Goal: Task Accomplishment & Management: Use online tool/utility

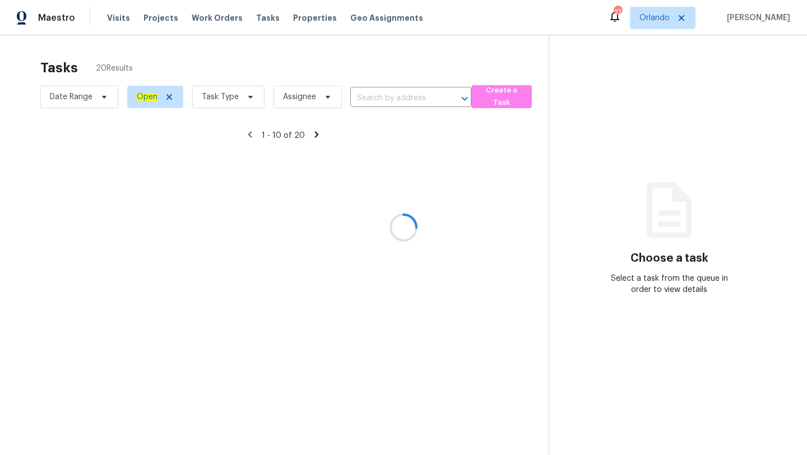
click at [664, 22] on div at bounding box center [403, 227] width 807 height 455
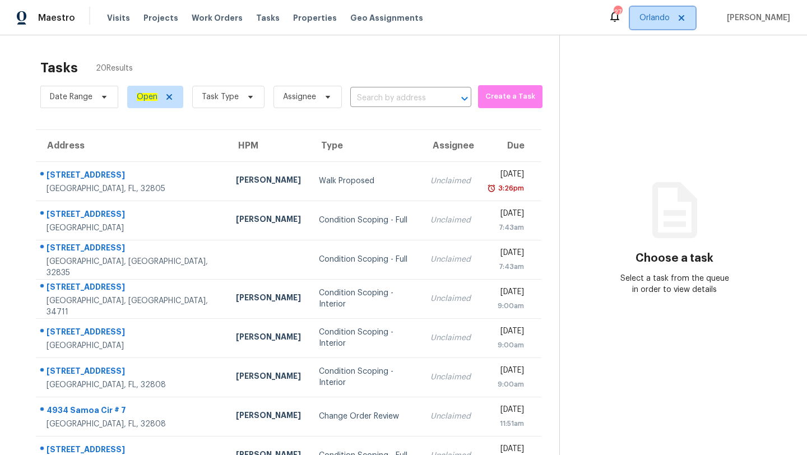
click at [664, 17] on span "Orlando" at bounding box center [654, 17] width 30 height 11
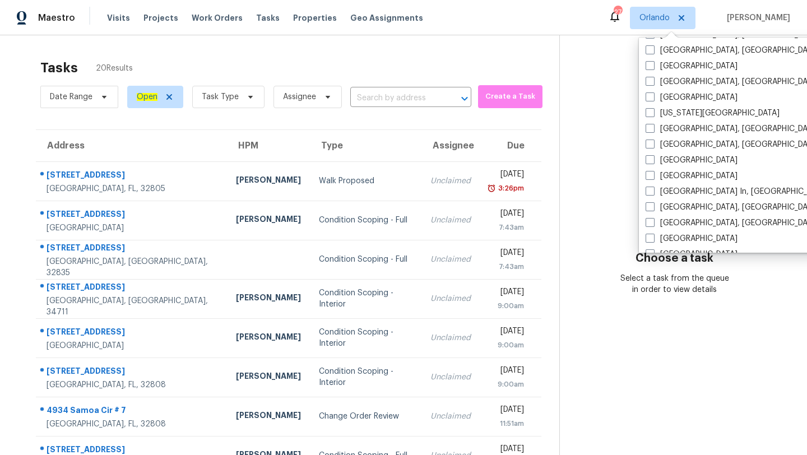
scroll to position [751, 0]
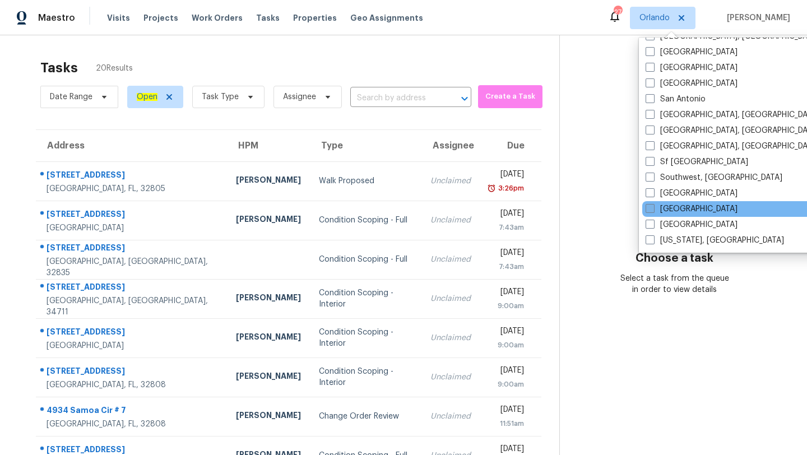
click at [650, 206] on span at bounding box center [650, 208] width 9 height 9
click at [650, 206] on input "[GEOGRAPHIC_DATA]" at bounding box center [649, 206] width 7 height 7
checkbox input "true"
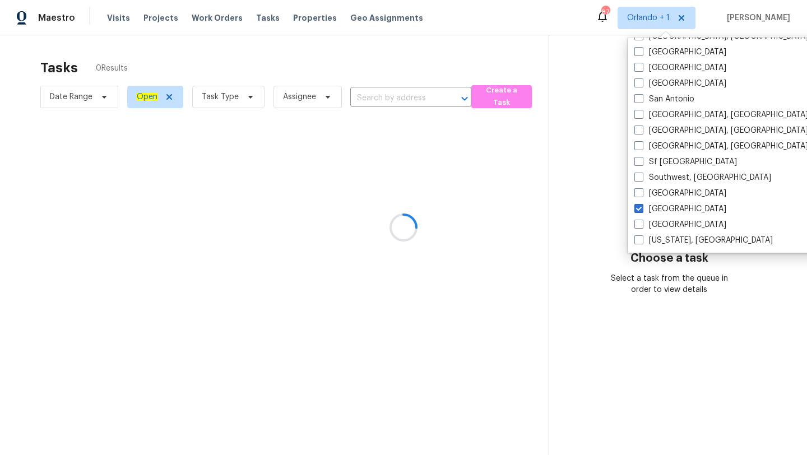
click at [389, 97] on div at bounding box center [403, 227] width 807 height 455
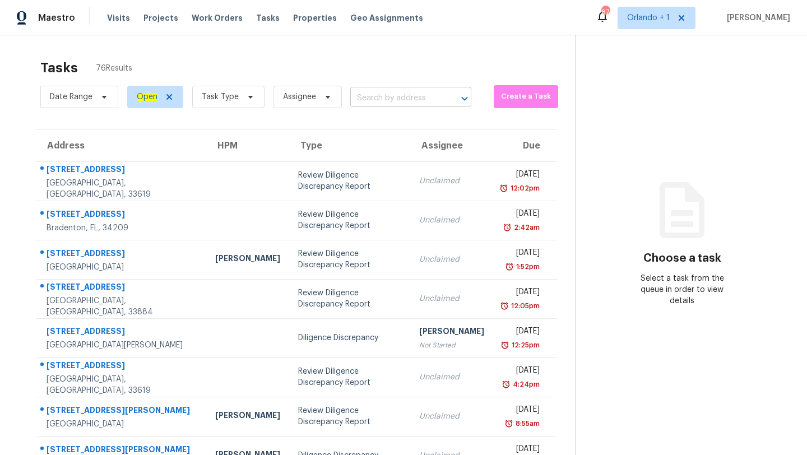
click at [435, 99] on input "text" at bounding box center [395, 98] width 90 height 17
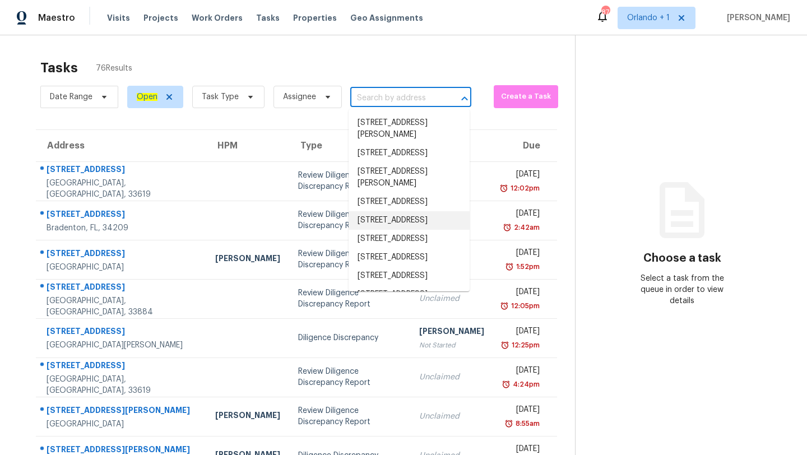
click at [229, 81] on div "Tasks 76 Results" at bounding box center [307, 67] width 535 height 29
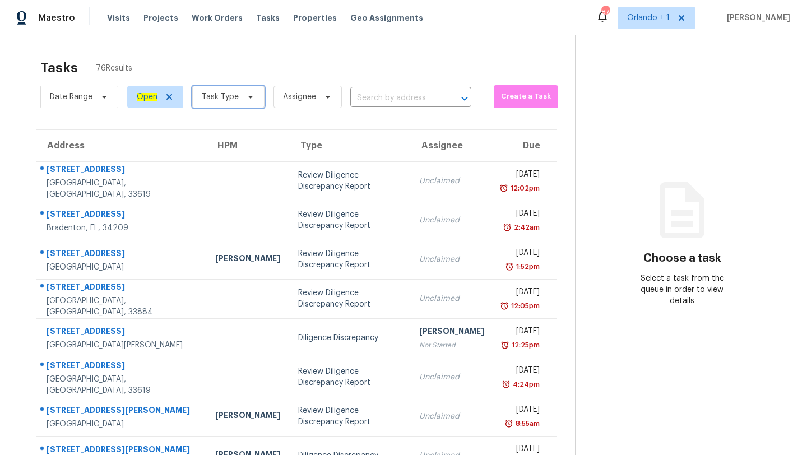
click at [234, 104] on span "Task Type" at bounding box center [228, 97] width 72 height 22
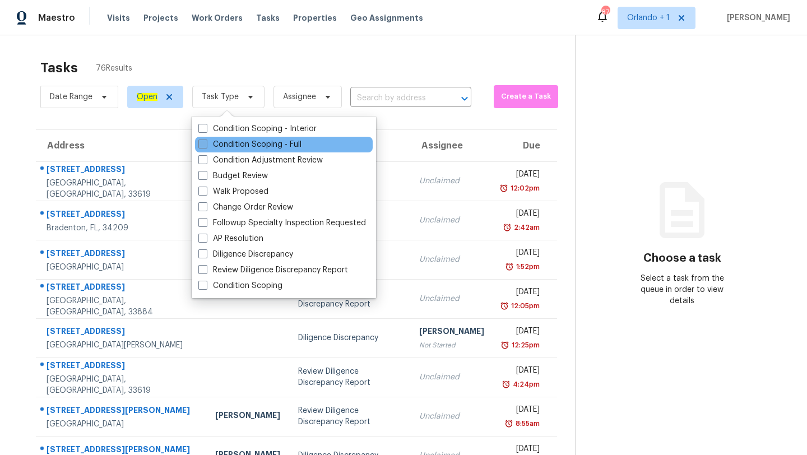
click at [251, 148] on label "Condition Scoping - Full" at bounding box center [249, 144] width 103 height 11
click at [206, 146] on input "Condition Scoping - Full" at bounding box center [201, 142] width 7 height 7
checkbox input "true"
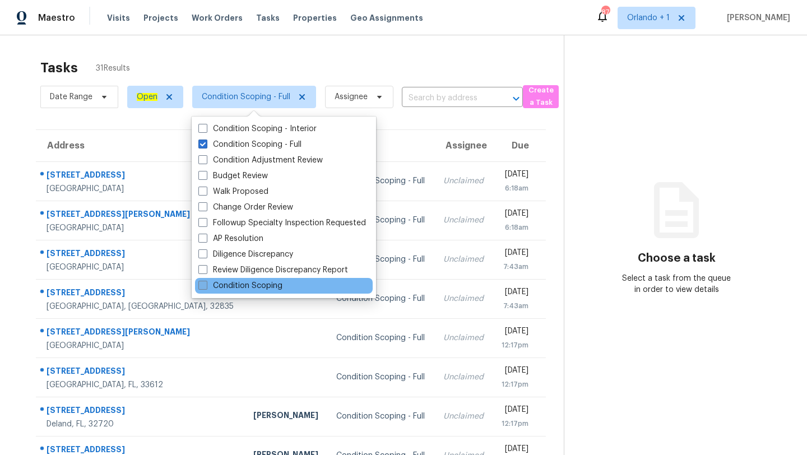
click at [277, 289] on label "Condition Scoping" at bounding box center [240, 285] width 84 height 11
click at [206, 287] on input "Condition Scoping" at bounding box center [201, 283] width 7 height 7
checkbox input "true"
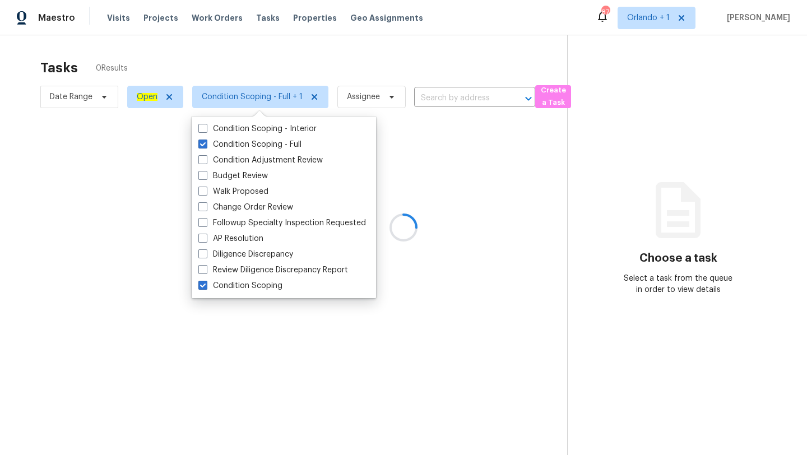
click at [445, 56] on div at bounding box center [403, 227] width 807 height 455
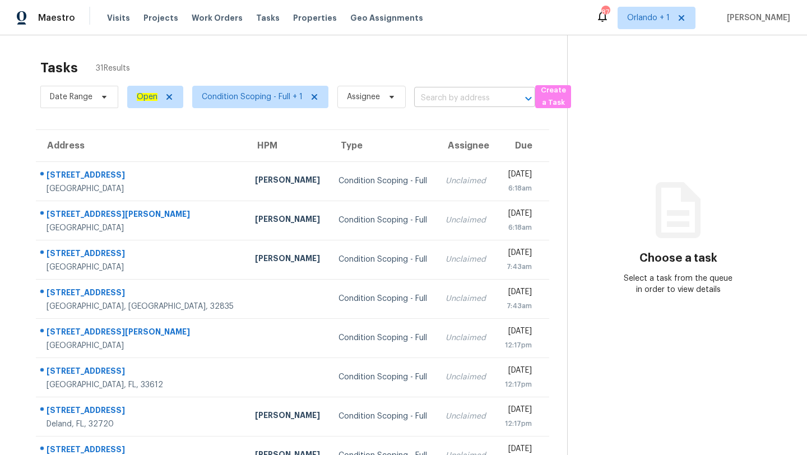
click at [454, 98] on input "text" at bounding box center [459, 98] width 90 height 17
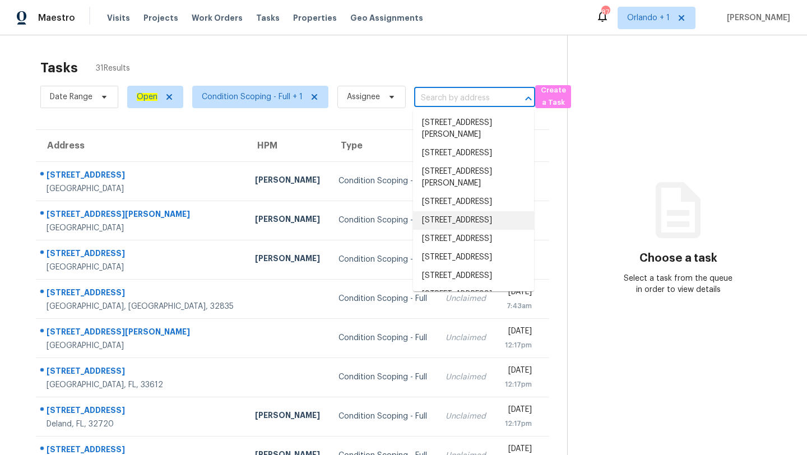
paste input "[STREET_ADDRESS][PERSON_NAME]"
type input "[STREET_ADDRESS][PERSON_NAME]"
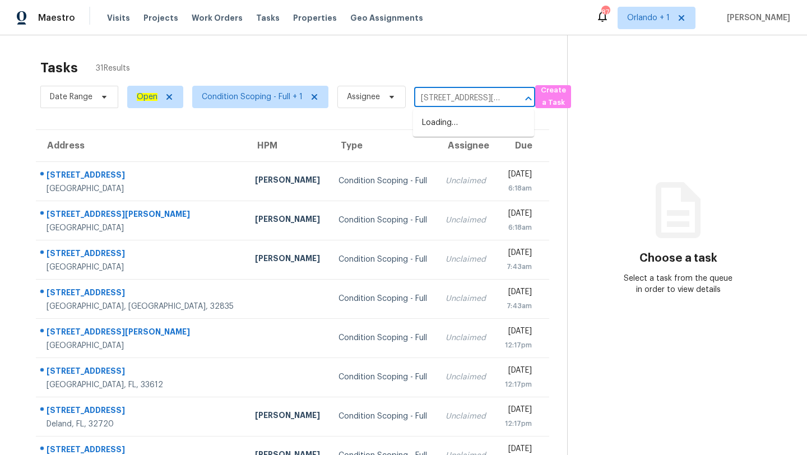
scroll to position [0, 71]
click at [458, 128] on li "[STREET_ADDRESS][PERSON_NAME]" at bounding box center [473, 129] width 121 height 30
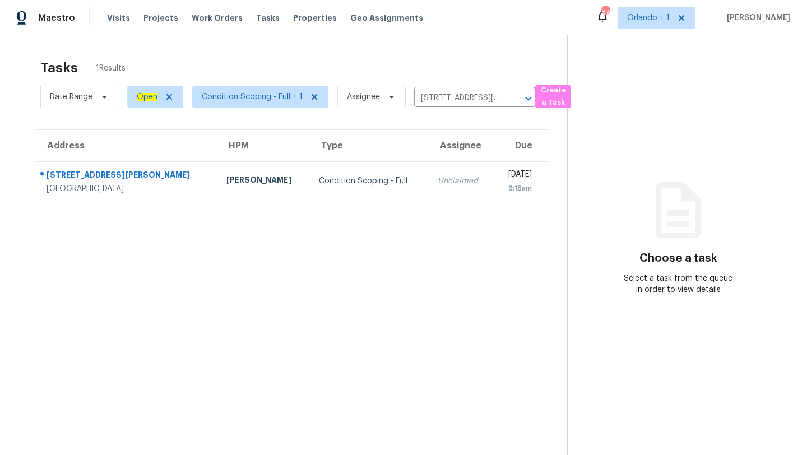
click at [429, 199] on td "Unclaimed" at bounding box center [461, 180] width 65 height 39
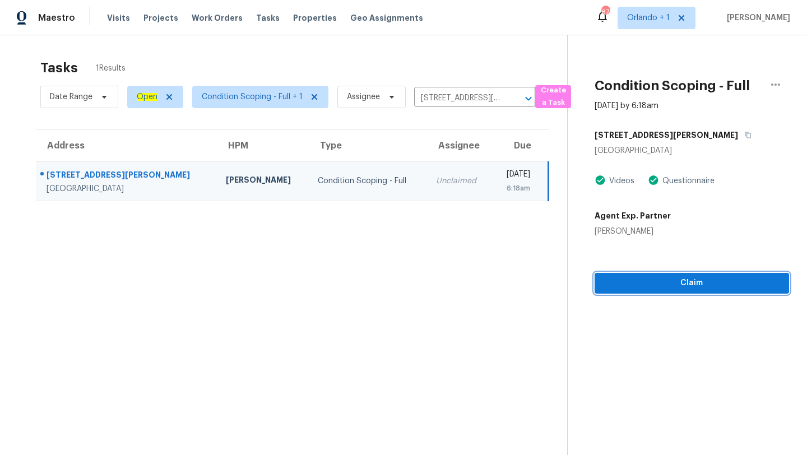
click at [727, 282] on span "Claim" at bounding box center [692, 283] width 177 height 14
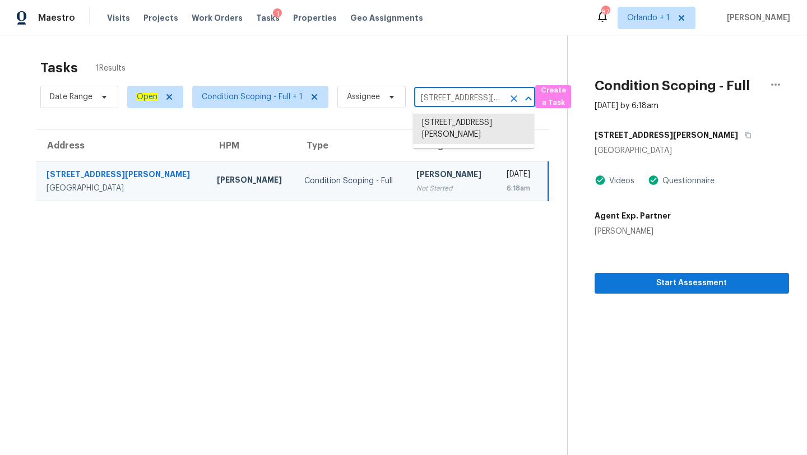
click at [468, 93] on input "[STREET_ADDRESS][PERSON_NAME]" at bounding box center [459, 98] width 90 height 17
